Goal: Check status: Check status

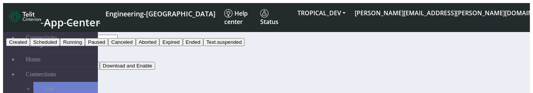
click at [85, 46] on button "Running" at bounding box center [72, 42] width 25 height 8
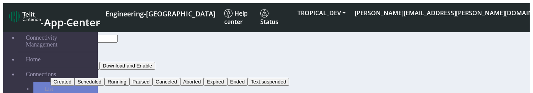
click at [72, 85] on button "Search" at bounding box center [61, 89] width 22 height 8
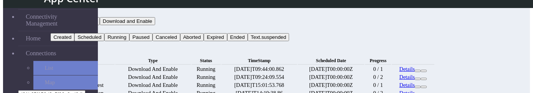
scroll to position [28, 0]
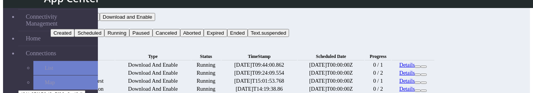
click at [415, 61] on link "Details" at bounding box center [407, 64] width 16 height 6
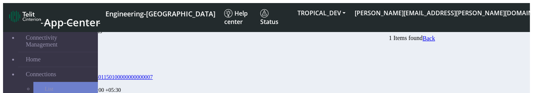
click at [435, 40] on span "Back" at bounding box center [428, 38] width 13 height 6
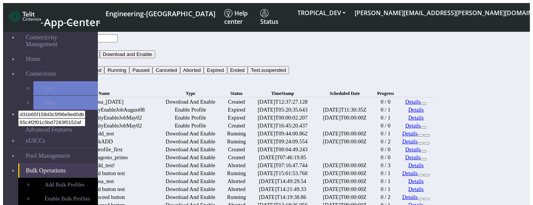
click at [71, 58] on button "Status" at bounding box center [60, 62] width 20 height 8
